Goal: Communication & Community: Answer question/provide support

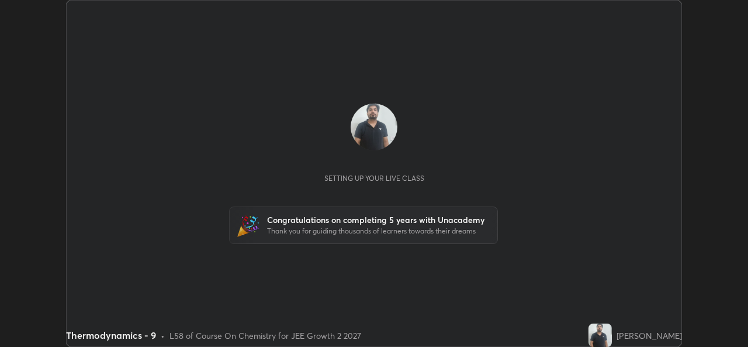
scroll to position [347, 748]
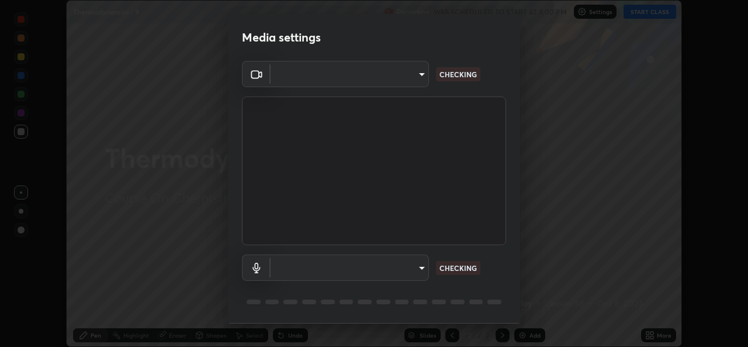
click at [394, 271] on body "Erase all Thermodynamics - 9 Recording WAS SCHEDULED TO START AT 4:00 PM Settin…" at bounding box center [374, 173] width 748 height 347
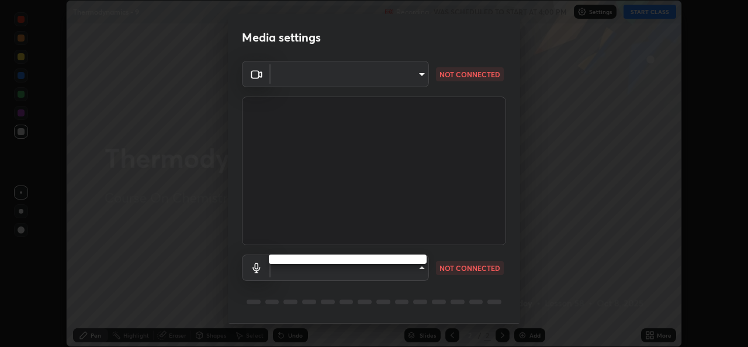
type input "de0b73f0980f6fa9b450921a8a2ec262589a733567298ed7cfed7de340c0f98a"
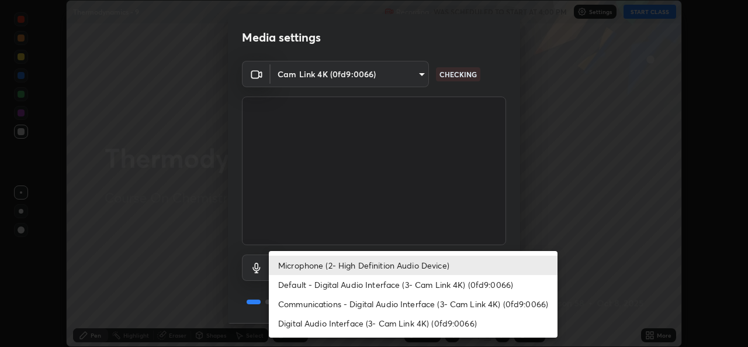
click at [385, 285] on li "Default - Digital Audio Interface (3- Cam Link 4K) (0fd9:0066)" at bounding box center [413, 284] width 289 height 19
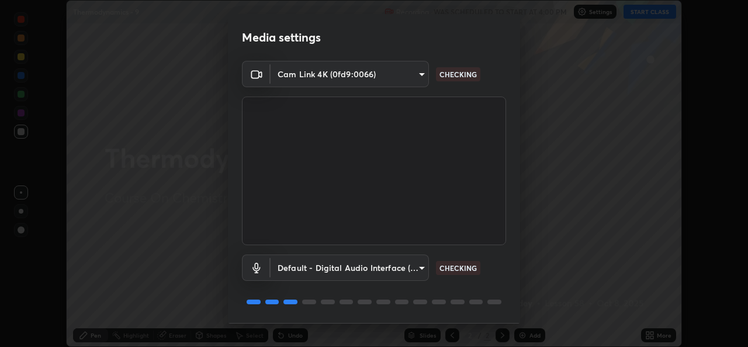
click at [378, 268] on body "Erase all Thermodynamics - 9 Recording WAS SCHEDULED TO START AT 4:00 PM Settin…" at bounding box center [374, 173] width 748 height 347
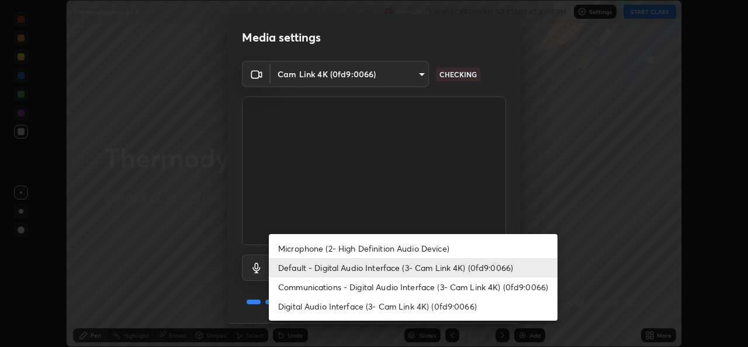
click at [369, 250] on li "Microphone (2- High Definition Audio Device)" at bounding box center [413, 248] width 289 height 19
type input "ee5451cd7f557f866d24f5efd5cc95f4e676077231587f00bc09c28defbb90f9"
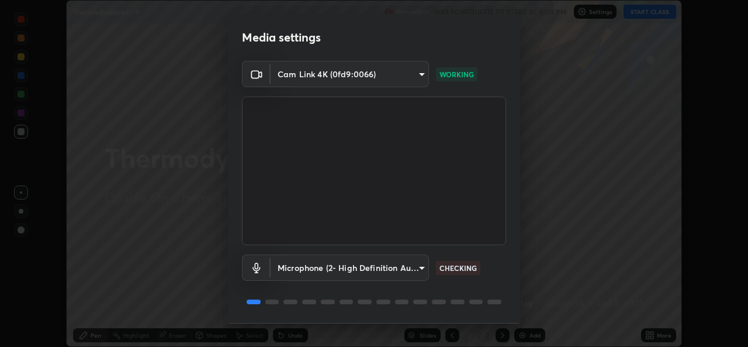
scroll to position [37, 0]
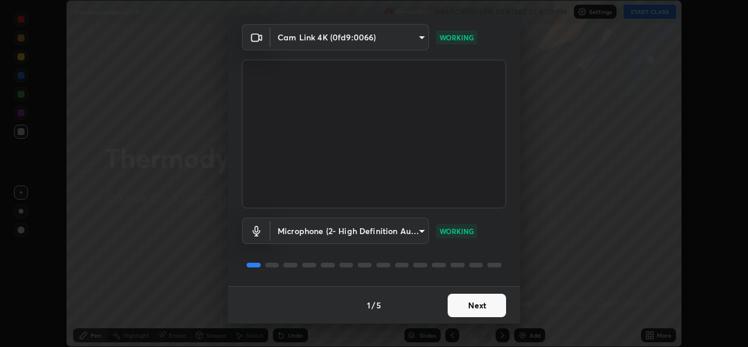
click at [482, 308] on button "Next" at bounding box center [477, 305] width 58 height 23
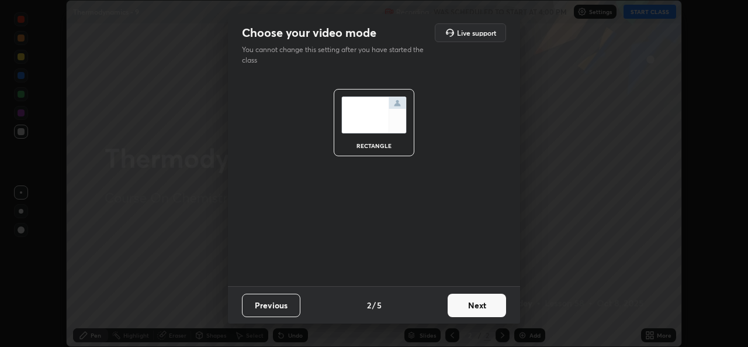
scroll to position [0, 0]
click at [488, 312] on button "Next" at bounding box center [477, 305] width 58 height 23
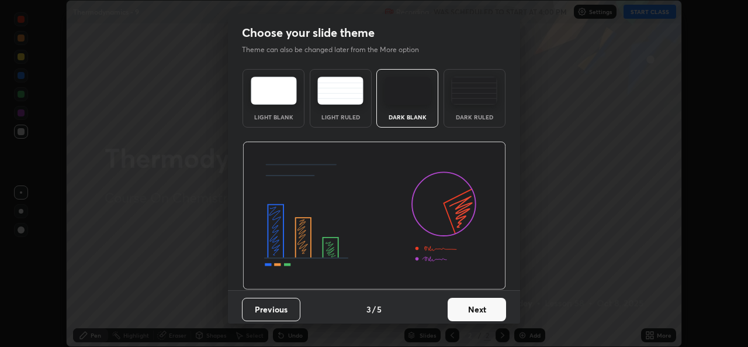
click at [489, 309] on button "Next" at bounding box center [477, 309] width 58 height 23
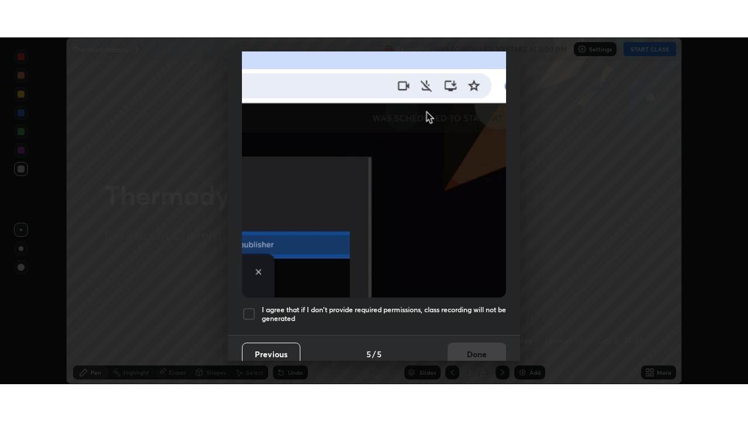
scroll to position [275, 0]
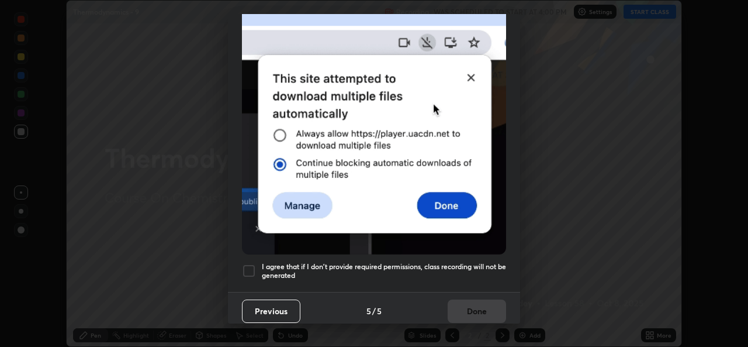
click at [249, 264] on div at bounding box center [249, 271] width 14 height 14
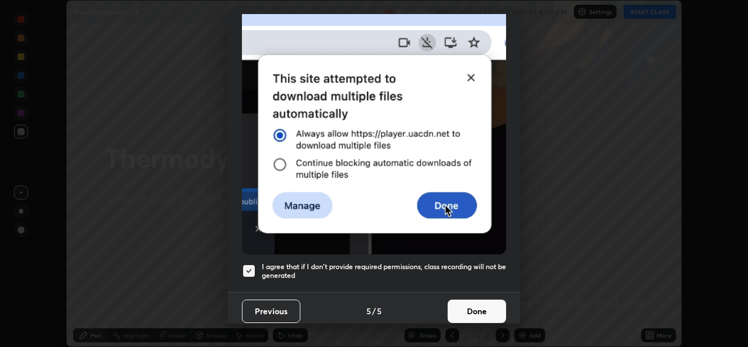
click at [478, 303] on button "Done" at bounding box center [477, 310] width 58 height 23
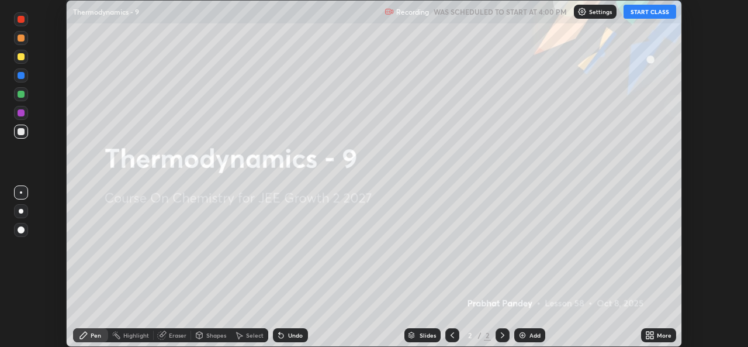
click at [651, 13] on button "START CLASS" at bounding box center [650, 12] width 53 height 14
click at [648, 337] on icon at bounding box center [648, 337] width 3 height 3
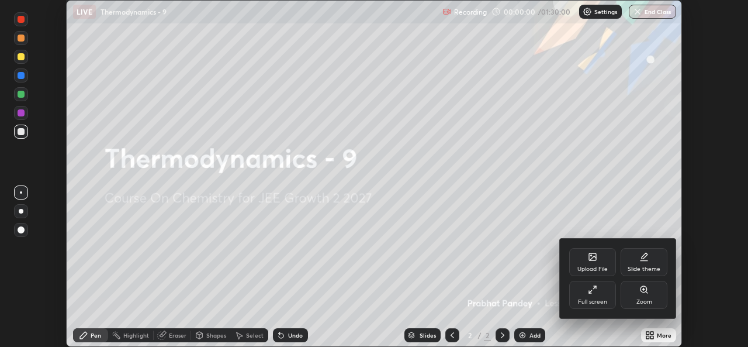
click at [598, 296] on div "Full screen" at bounding box center [592, 295] width 47 height 28
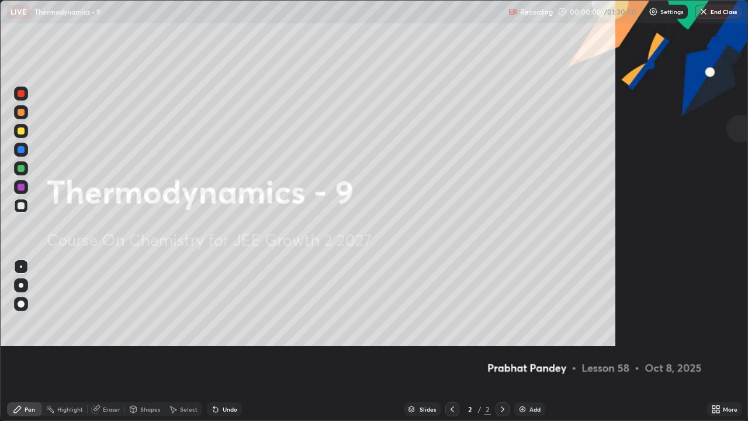
scroll to position [421, 748]
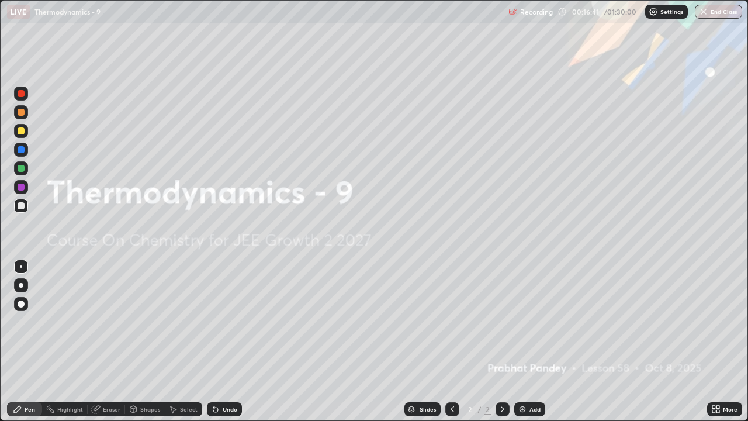
click at [519, 346] on img at bounding box center [522, 409] width 9 height 9
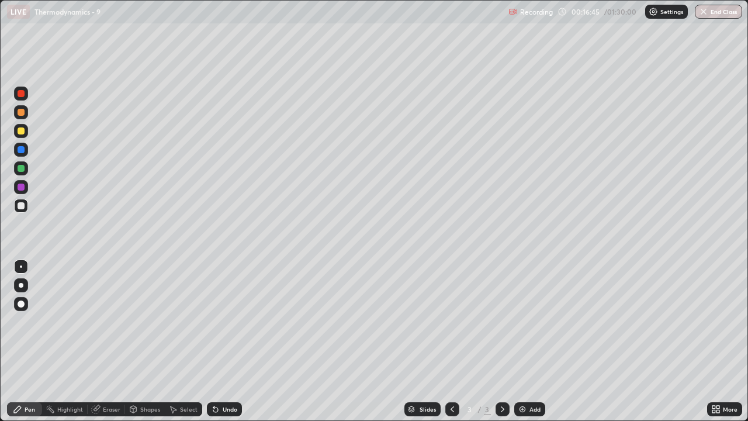
click at [223, 346] on div "Undo" at bounding box center [230, 409] width 15 height 6
click at [227, 346] on div "Undo" at bounding box center [230, 409] width 15 height 6
click at [223, 346] on div "Undo" at bounding box center [224, 409] width 35 height 14
click at [223, 346] on div "Undo" at bounding box center [230, 409] width 15 height 6
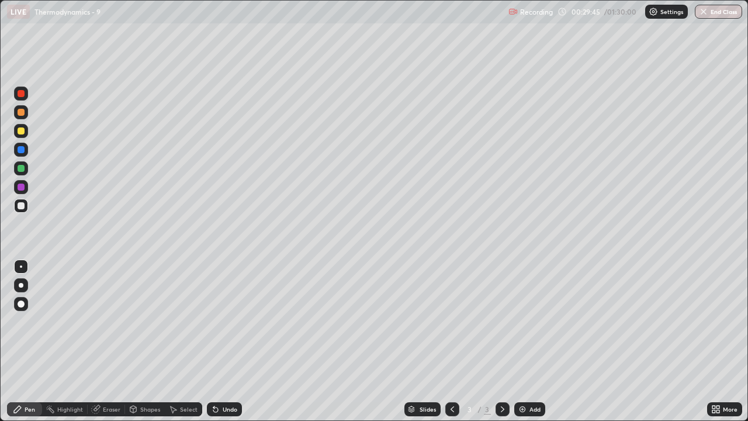
click at [225, 346] on div "Undo" at bounding box center [230, 409] width 15 height 6
click at [226, 346] on div "Undo" at bounding box center [230, 409] width 15 height 6
click at [189, 346] on div "Select" at bounding box center [189, 409] width 18 height 6
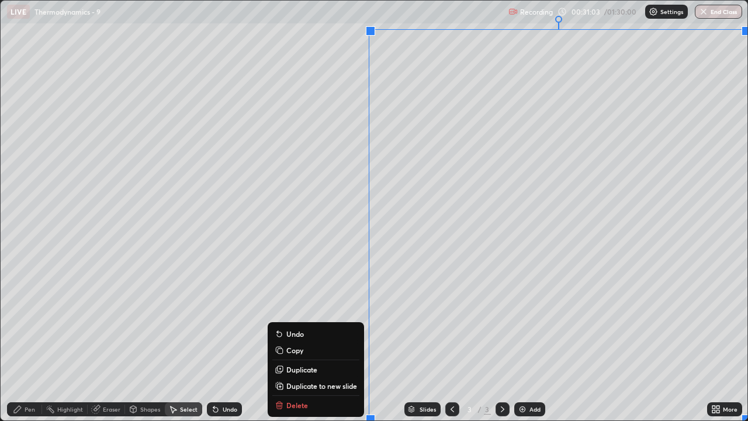
click at [310, 346] on button "Copy" at bounding box center [315, 350] width 87 height 14
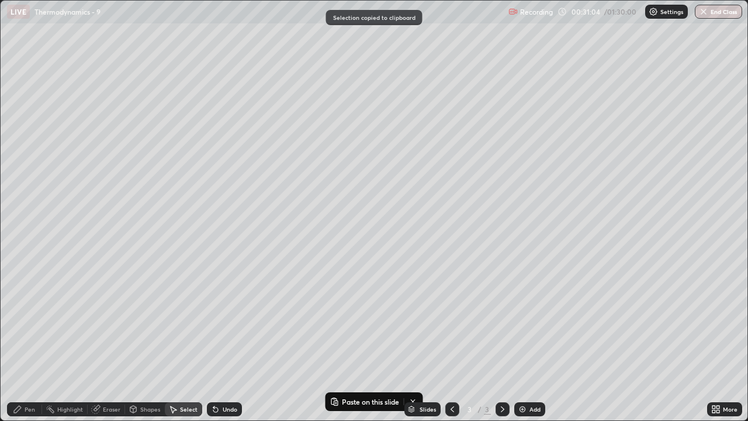
click at [523, 346] on img at bounding box center [522, 409] width 9 height 9
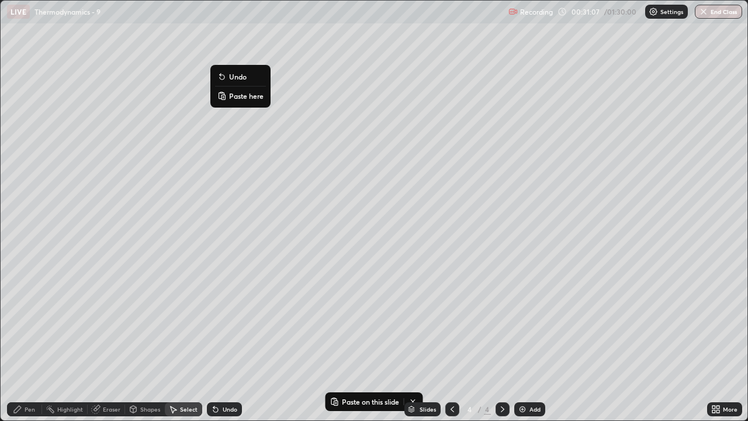
click at [258, 97] on p "Paste here" at bounding box center [246, 95] width 34 height 9
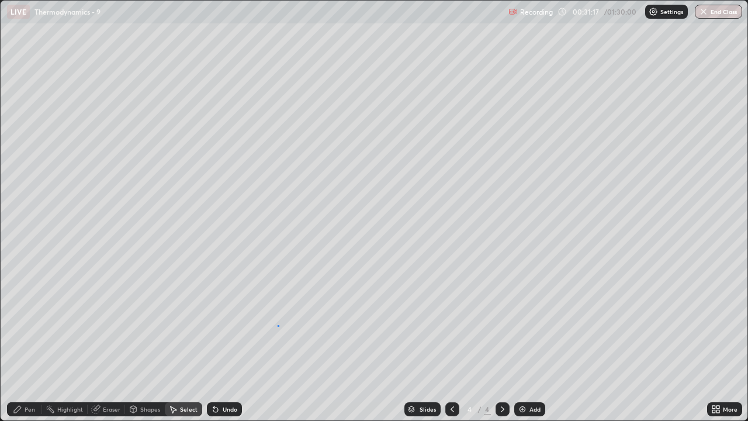
click at [278, 325] on div "0 ° Undo Copy Paste here Duplicate Duplicate to new slide Delete" at bounding box center [374, 211] width 747 height 420
click at [29, 346] on div "Pen" at bounding box center [30, 409] width 11 height 6
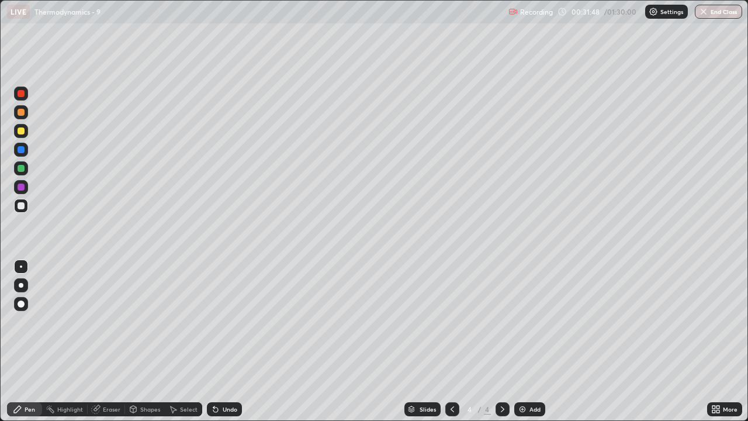
click at [187, 346] on div "Select" at bounding box center [189, 409] width 18 height 6
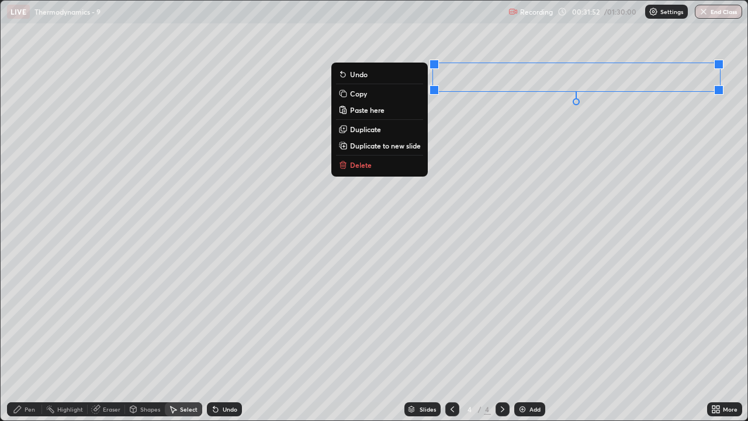
click at [513, 148] on div "0 ° Undo Copy Paste here Duplicate Duplicate to new slide Delete" at bounding box center [374, 211] width 747 height 420
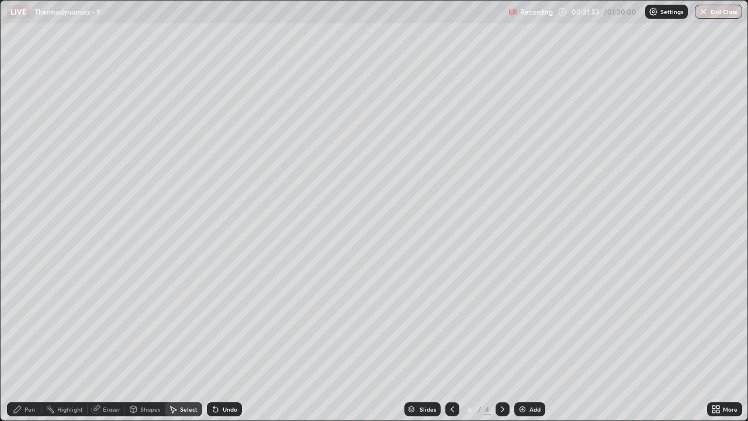
click at [30, 346] on div "Pen" at bounding box center [30, 409] width 11 height 6
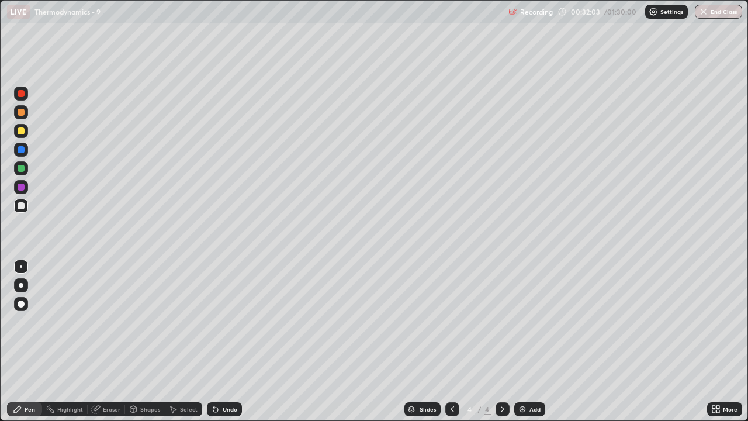
click at [227, 346] on div "Undo" at bounding box center [230, 409] width 15 height 6
click at [226, 346] on div "Undo" at bounding box center [230, 409] width 15 height 6
click at [237, 346] on div "Undo" at bounding box center [224, 409] width 35 height 14
click at [229, 346] on div "Undo" at bounding box center [230, 409] width 15 height 6
click at [228, 346] on div "Undo" at bounding box center [230, 409] width 15 height 6
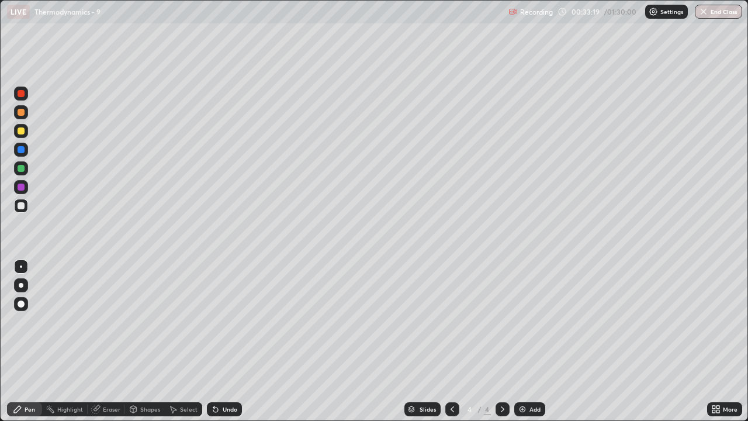
click at [24, 112] on div at bounding box center [21, 112] width 7 height 7
click at [19, 204] on div at bounding box center [21, 205] width 7 height 7
click at [26, 132] on div at bounding box center [21, 131] width 14 height 14
click at [218, 346] on icon at bounding box center [215, 409] width 9 height 9
click at [218, 346] on div "Undo" at bounding box center [224, 409] width 35 height 14
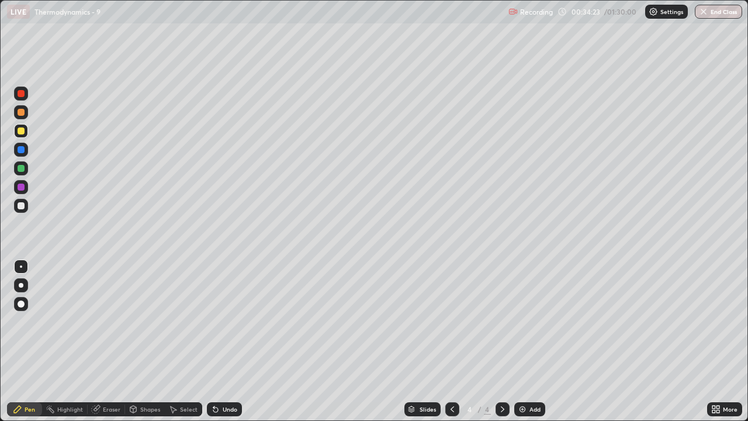
click at [219, 346] on div "Undo" at bounding box center [224, 409] width 35 height 14
click at [526, 346] on div "Add" at bounding box center [530, 409] width 31 height 14
click at [23, 211] on div at bounding box center [21, 206] width 14 height 14
click at [226, 346] on div "Undo" at bounding box center [224, 409] width 35 height 14
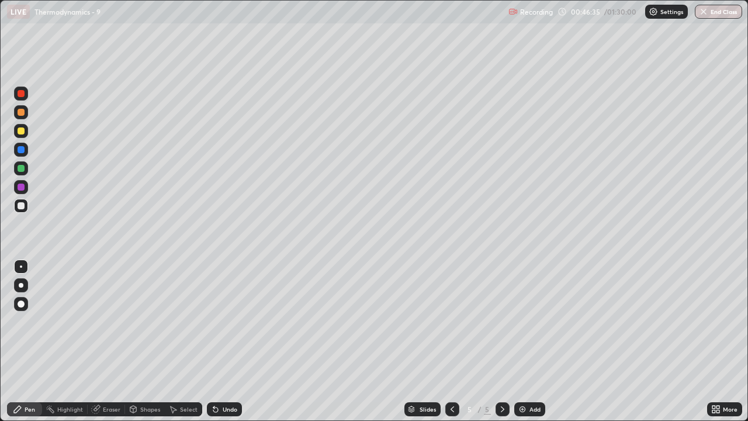
click at [25, 133] on div at bounding box center [21, 131] width 14 height 14
click at [506, 346] on div at bounding box center [503, 409] width 14 height 14
click at [520, 346] on img at bounding box center [522, 409] width 9 height 9
click at [113, 346] on div "Eraser" at bounding box center [112, 409] width 18 height 6
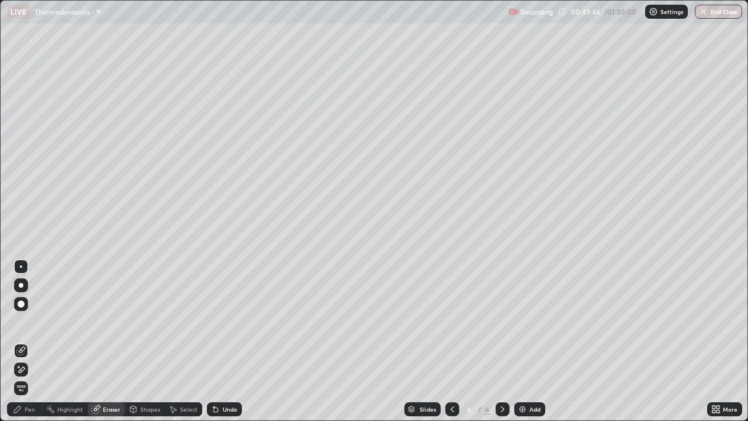
click at [26, 346] on div "Pen" at bounding box center [30, 409] width 11 height 6
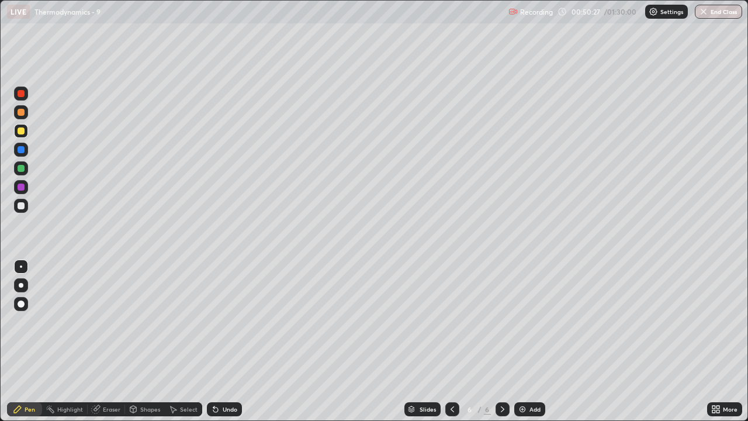
click at [22, 205] on div at bounding box center [21, 205] width 7 height 7
click at [22, 165] on div at bounding box center [21, 168] width 7 height 7
click at [26, 206] on div at bounding box center [21, 206] width 14 height 14
click at [21, 130] on div at bounding box center [21, 130] width 7 height 7
click at [23, 206] on div at bounding box center [21, 205] width 7 height 7
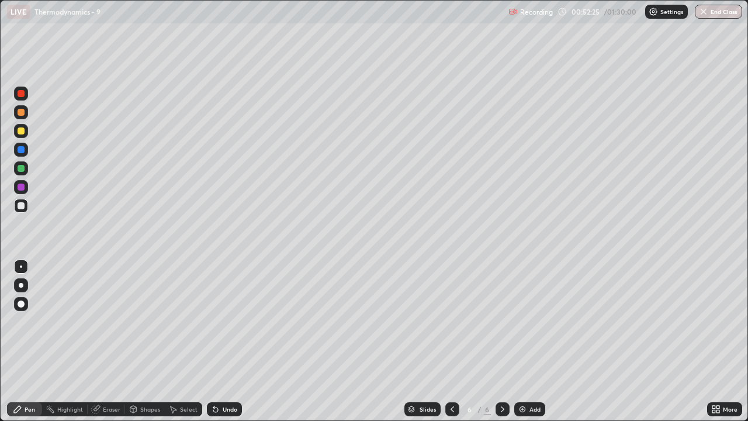
click at [22, 170] on div at bounding box center [21, 168] width 7 height 7
click at [22, 208] on div at bounding box center [21, 205] width 7 height 7
click at [22, 113] on div at bounding box center [21, 112] width 7 height 7
click at [25, 207] on div at bounding box center [21, 206] width 14 height 14
click at [21, 188] on div at bounding box center [21, 187] width 7 height 7
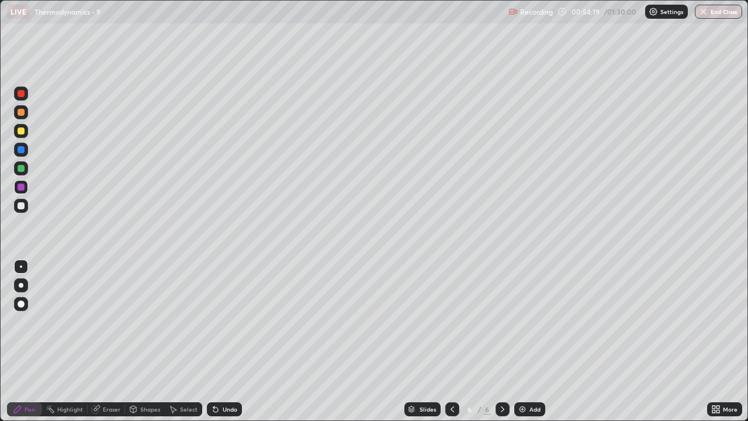
click at [22, 206] on div at bounding box center [21, 205] width 7 height 7
click at [455, 346] on icon at bounding box center [452, 409] width 9 height 9
click at [506, 346] on div at bounding box center [503, 409] width 14 height 14
click at [521, 346] on img at bounding box center [522, 409] width 9 height 9
click at [218, 346] on div "Undo" at bounding box center [224, 409] width 35 height 14
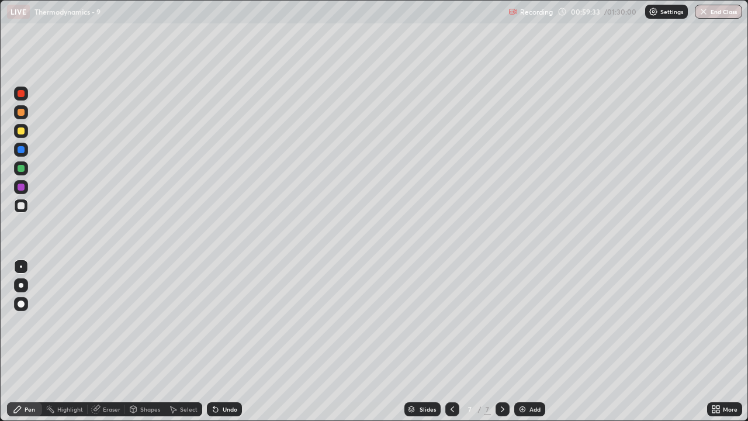
click at [225, 346] on div "Undo" at bounding box center [230, 409] width 15 height 6
click at [22, 115] on div at bounding box center [21, 112] width 7 height 7
click at [26, 171] on div at bounding box center [21, 168] width 14 height 14
click at [25, 205] on div at bounding box center [21, 206] width 14 height 14
click at [226, 346] on div "Undo" at bounding box center [224, 409] width 35 height 14
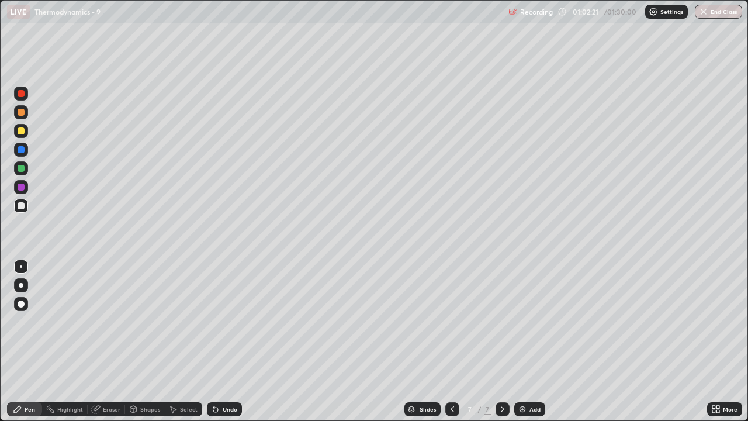
click at [225, 346] on div "Undo" at bounding box center [230, 409] width 15 height 6
click at [22, 114] on div at bounding box center [21, 112] width 7 height 7
click at [26, 208] on div at bounding box center [21, 206] width 14 height 14
click at [226, 346] on div "Undo" at bounding box center [230, 409] width 15 height 6
click at [223, 346] on div "Undo" at bounding box center [230, 409] width 15 height 6
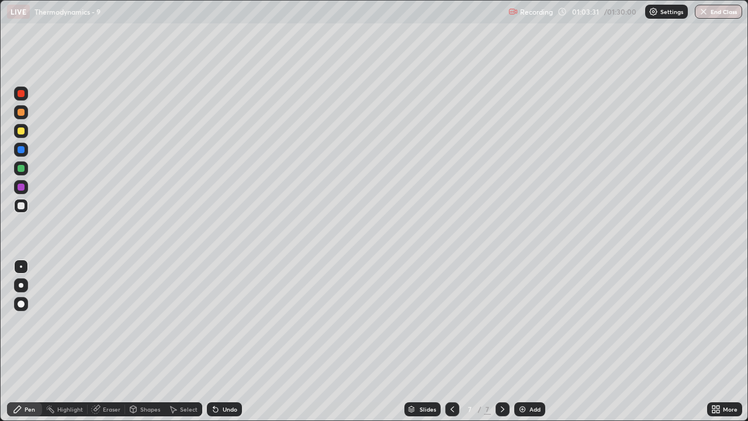
click at [20, 113] on div at bounding box center [21, 112] width 7 height 7
click at [111, 346] on div "Eraser" at bounding box center [112, 409] width 18 height 6
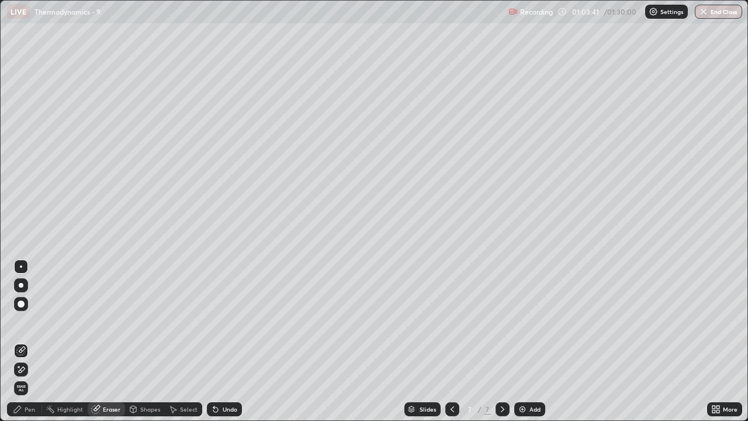
click at [19, 346] on icon at bounding box center [17, 409] width 7 height 7
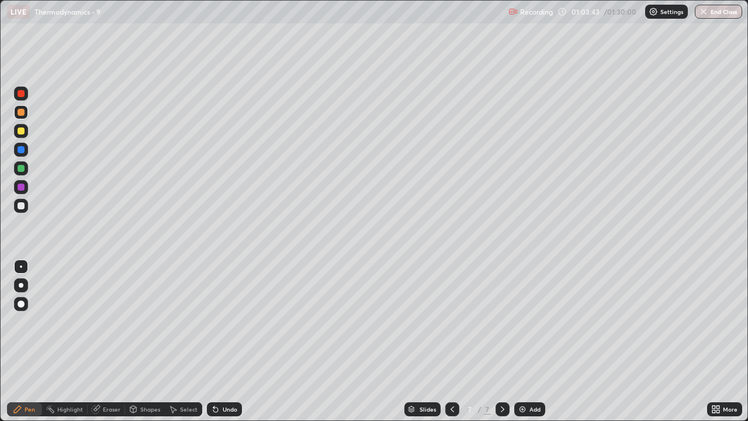
click at [223, 346] on div "Undo" at bounding box center [230, 409] width 15 height 6
click at [24, 206] on div at bounding box center [21, 205] width 7 height 7
click at [236, 346] on div "Undo" at bounding box center [224, 409] width 35 height 14
click at [26, 110] on div at bounding box center [21, 112] width 14 height 14
click at [24, 205] on div at bounding box center [21, 205] width 7 height 7
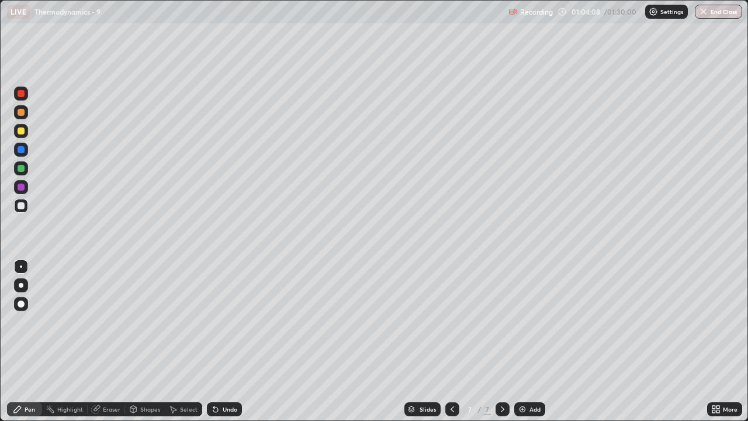
click at [24, 132] on div at bounding box center [21, 130] width 7 height 7
click at [21, 152] on div at bounding box center [21, 149] width 7 height 7
click at [22, 112] on div at bounding box center [21, 112] width 7 height 7
click at [105, 346] on div "Eraser" at bounding box center [112, 409] width 18 height 6
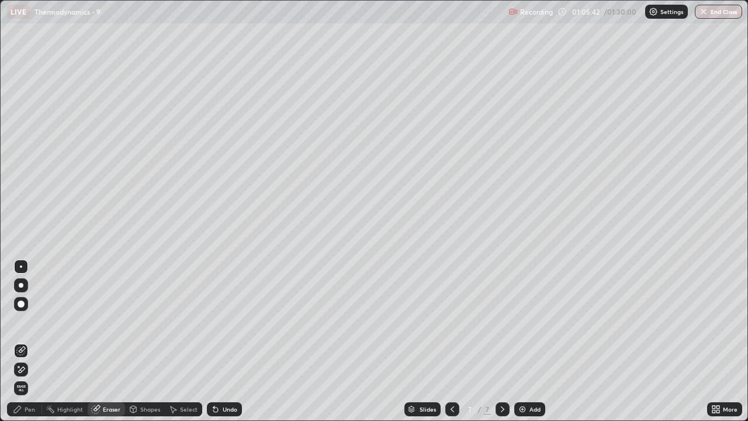
click at [20, 346] on icon at bounding box center [17, 409] width 9 height 9
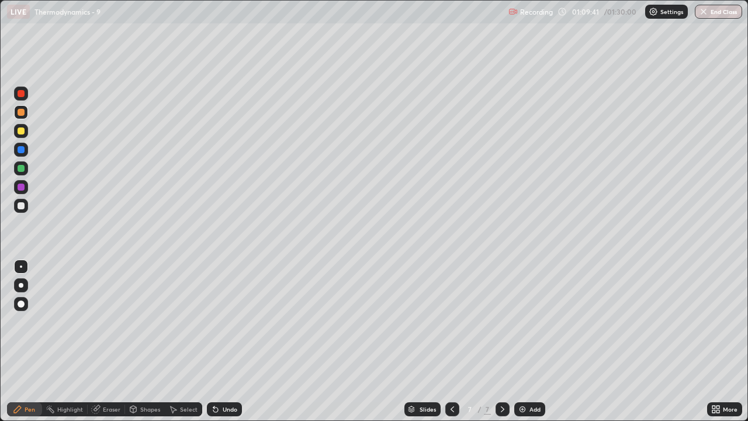
click at [232, 346] on div "Undo" at bounding box center [224, 409] width 35 height 14
click at [20, 132] on div at bounding box center [21, 130] width 7 height 7
click at [521, 346] on img at bounding box center [522, 409] width 9 height 9
click at [24, 208] on div at bounding box center [21, 205] width 7 height 7
click at [22, 112] on div at bounding box center [21, 112] width 7 height 7
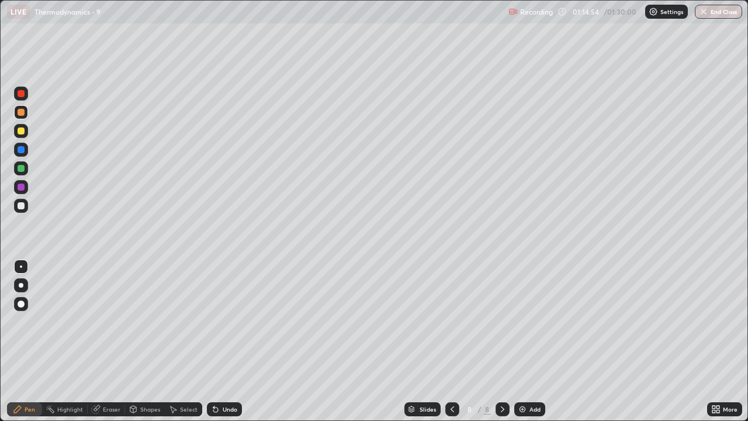
click at [20, 206] on div at bounding box center [21, 205] width 7 height 7
click at [27, 136] on div at bounding box center [21, 131] width 14 height 14
click at [228, 346] on div "Undo" at bounding box center [230, 409] width 15 height 6
click at [219, 346] on div "Undo" at bounding box center [224, 409] width 35 height 14
click at [220, 346] on div "Undo" at bounding box center [224, 409] width 35 height 14
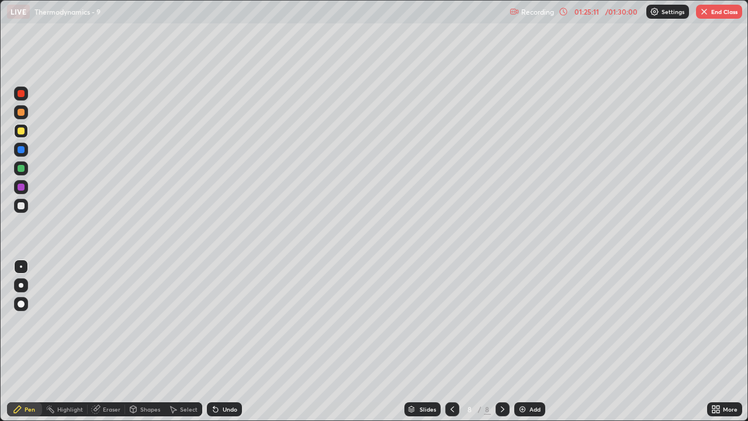
click at [21, 170] on div at bounding box center [21, 168] width 7 height 7
click at [23, 131] on div at bounding box center [21, 130] width 7 height 7
click at [23, 110] on div at bounding box center [21, 112] width 7 height 7
click at [23, 166] on div at bounding box center [21, 168] width 7 height 7
click at [24, 109] on div at bounding box center [21, 112] width 14 height 14
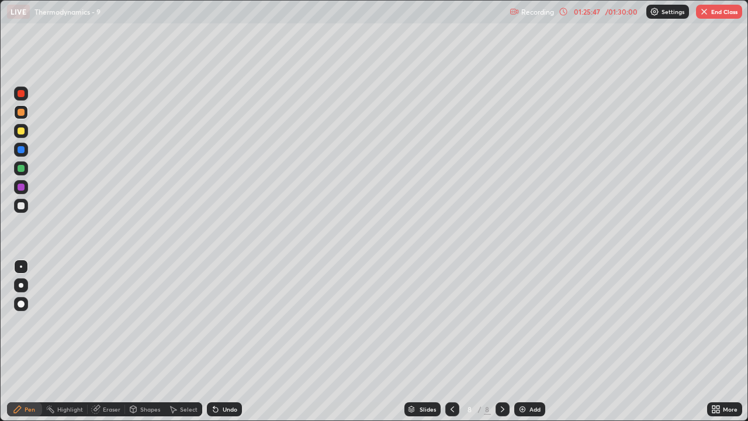
click at [22, 151] on div at bounding box center [21, 149] width 7 height 7
click at [23, 187] on div at bounding box center [21, 187] width 7 height 7
click at [22, 113] on div at bounding box center [21, 112] width 7 height 7
click at [21, 189] on div at bounding box center [21, 187] width 7 height 7
click at [451, 346] on icon at bounding box center [452, 409] width 9 height 9
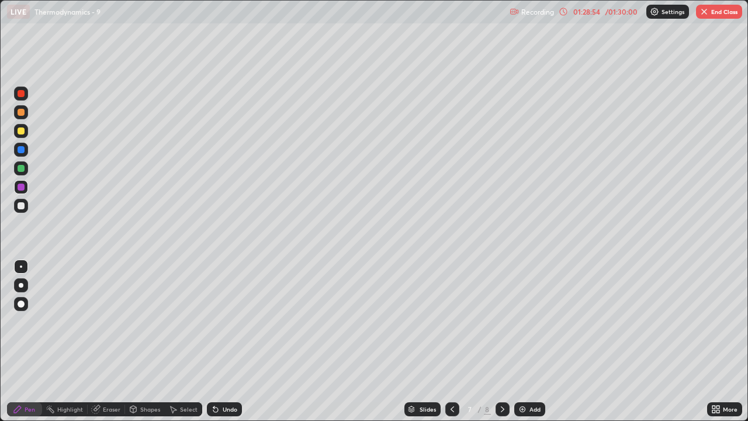
click at [457, 346] on div at bounding box center [453, 409] width 14 height 14
click at [453, 346] on div at bounding box center [453, 409] width 14 height 14
click at [427, 346] on div "Slides" at bounding box center [428, 409] width 16 height 6
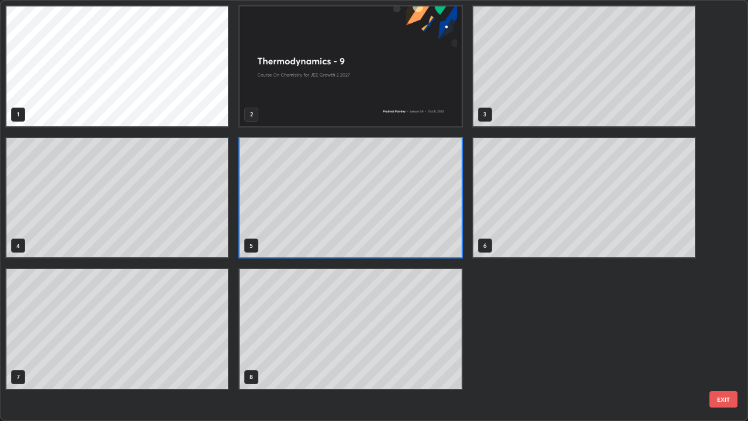
scroll to position [416, 741]
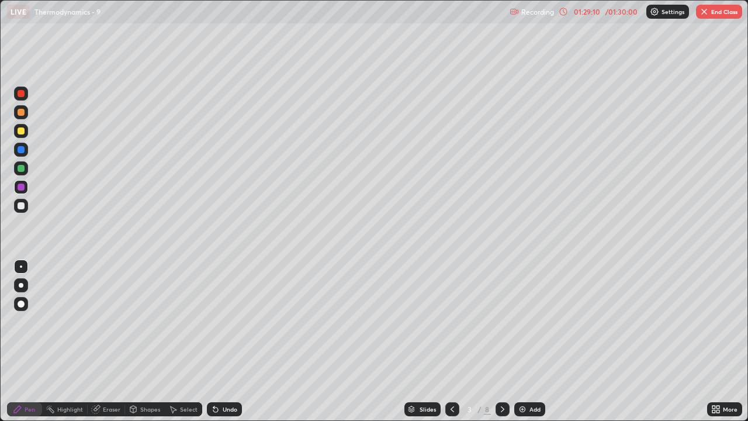
click at [502, 346] on icon at bounding box center [502, 409] width 9 height 9
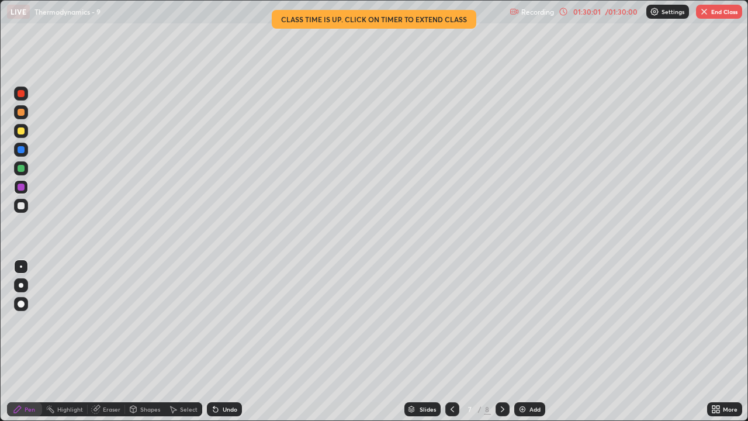
click at [502, 346] on icon at bounding box center [502, 409] width 9 height 9
click at [723, 9] on button "End Class" at bounding box center [719, 12] width 46 height 14
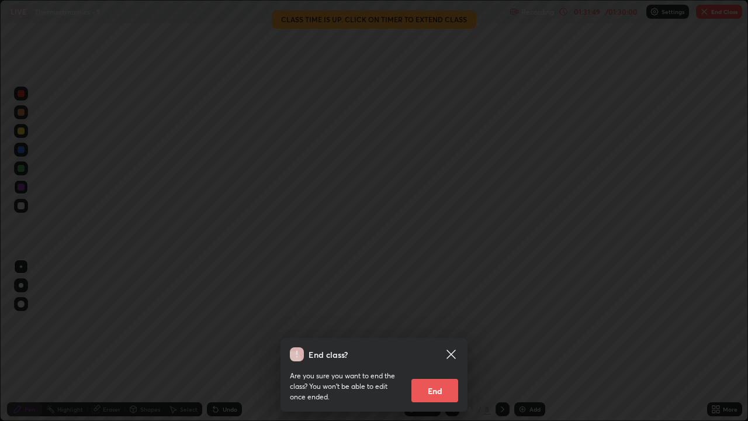
click at [446, 346] on button "End" at bounding box center [435, 390] width 47 height 23
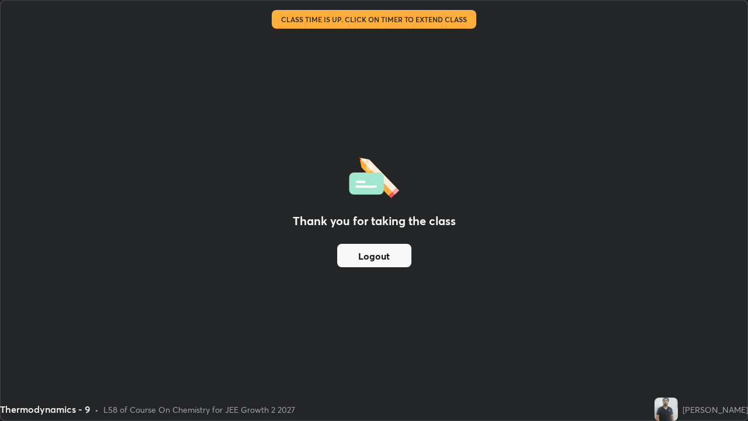
click at [389, 257] on button "Logout" at bounding box center [374, 255] width 74 height 23
